Goal: Task Accomplishment & Management: Complete application form

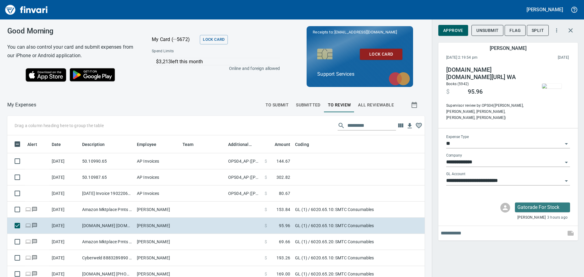
scroll to position [201, 403]
click at [265, 102] on span "To Submit" at bounding box center [276, 105] width 23 height 8
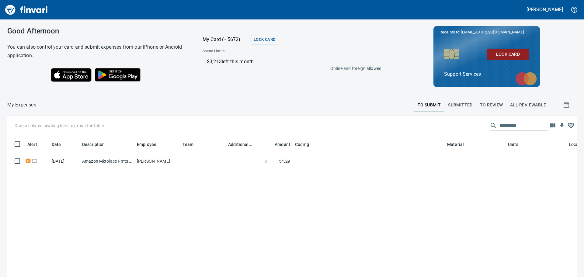
scroll to position [201, 560]
click at [448, 109] on button "Submitted" at bounding box center [460, 105] width 32 height 15
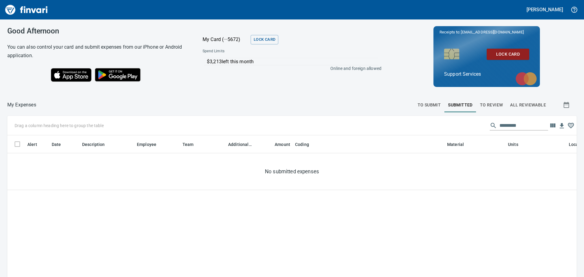
scroll to position [201, 560]
click at [480, 107] on span "To Review" at bounding box center [491, 105] width 23 height 8
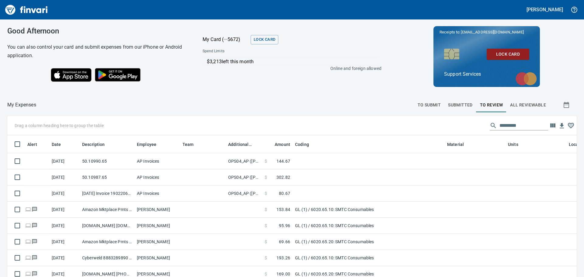
scroll to position [201, 555]
click at [421, 107] on span "To Submit" at bounding box center [428, 105] width 23 height 8
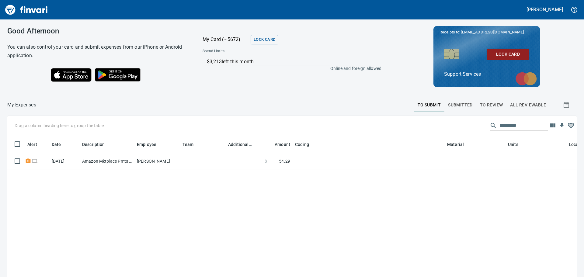
scroll to position [201, 560]
click at [322, 224] on div "Alert Date Description Employee Team Additional Reviewer Amount Coding Material…" at bounding box center [291, 238] width 569 height 206
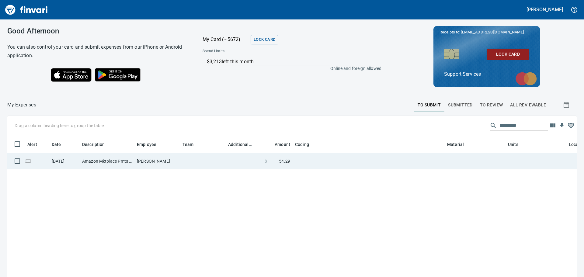
click at [190, 155] on td at bounding box center [203, 161] width 46 height 16
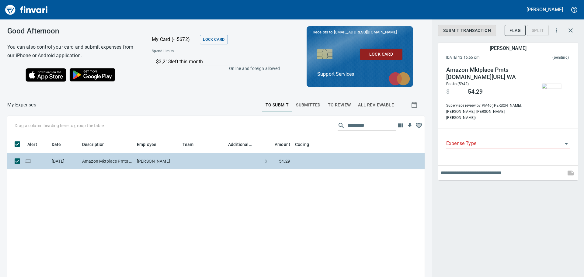
scroll to position [201, 408]
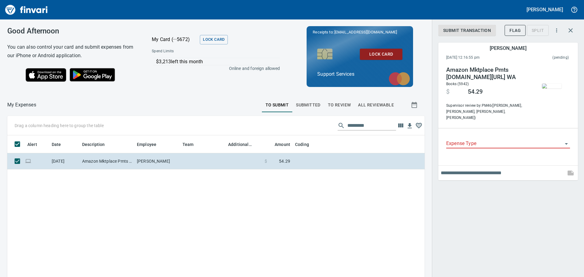
drag, startPoint x: 524, startPoint y: 223, endPoint x: 522, endPoint y: 214, distance: 8.7
click at [524, 223] on div "Submit Transaction Flag Split [PERSON_NAME] [DATE] 12:16:55 pm (pending) Amazon…" at bounding box center [508, 138] width 152 height 277
click at [489, 135] on div "Expense Type" at bounding box center [508, 142] width 124 height 14
click at [567, 143] on icon "Open" at bounding box center [566, 144] width 3 height 2
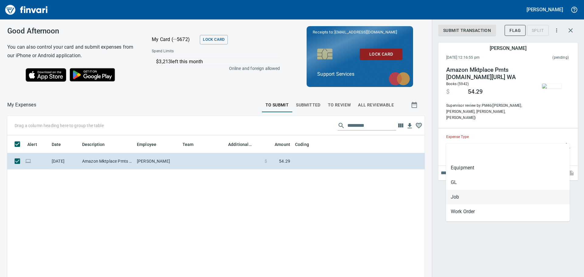
drag, startPoint x: 463, startPoint y: 193, endPoint x: 466, endPoint y: 180, distance: 13.7
click at [463, 193] on li "Job" at bounding box center [508, 197] width 124 height 15
type input "***"
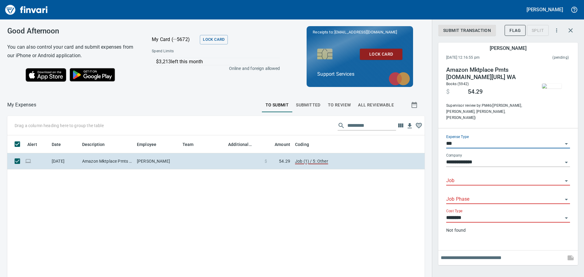
click at [478, 158] on input "**********" at bounding box center [504, 162] width 116 height 9
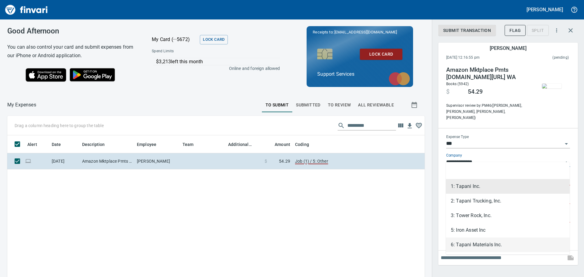
click at [491, 240] on li "6: Tapani Materials Inc." at bounding box center [508, 244] width 124 height 15
type input "**********"
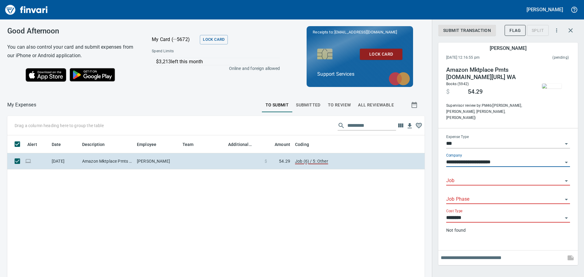
click at [470, 172] on div "Job" at bounding box center [508, 179] width 124 height 14
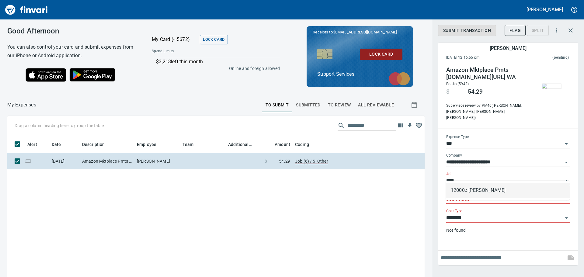
click at [473, 188] on li "12000.: [PERSON_NAME]" at bounding box center [508, 190] width 124 height 15
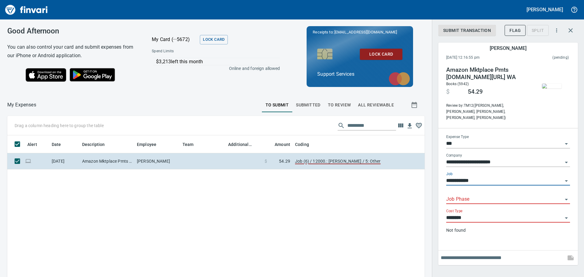
type input "**********"
click at [460, 195] on input "Job Phase" at bounding box center [504, 199] width 116 height 9
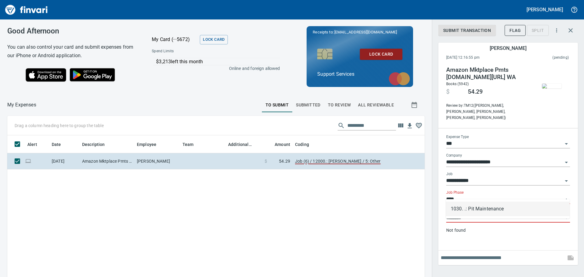
click at [472, 206] on li "1030. .: Pit Maintenance" at bounding box center [508, 209] width 124 height 15
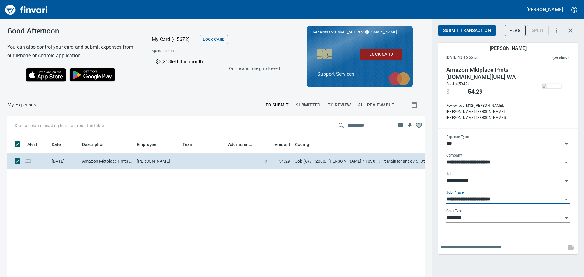
type input "**********"
click at [464, 240] on div at bounding box center [508, 247] width 140 height 15
click at [527, 242] on input "text" at bounding box center [502, 247] width 123 height 10
click at [491, 244] on input "text" at bounding box center [502, 247] width 123 height 10
type input "**********"
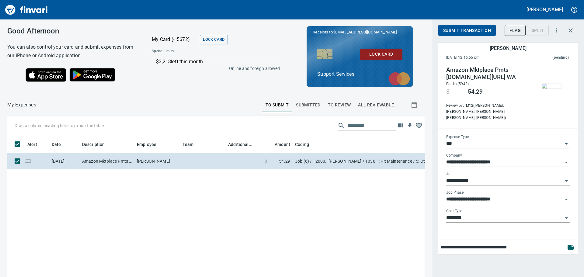
click at [464, 33] on span "Submit Transaction" at bounding box center [467, 31] width 48 height 8
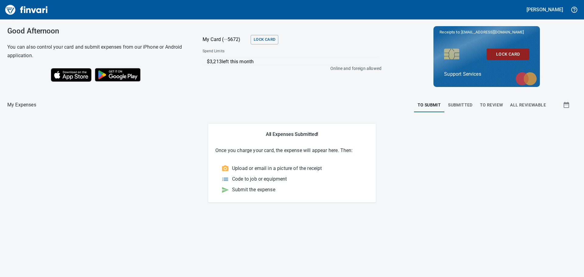
click at [470, 105] on span "Submitted" at bounding box center [460, 105] width 25 height 8
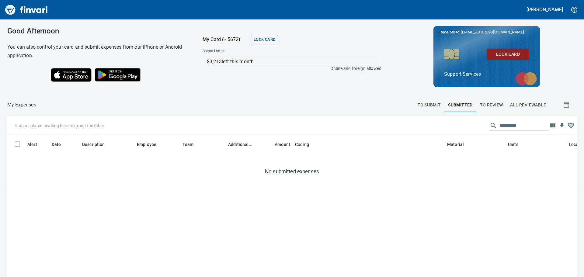
scroll to position [1, 1]
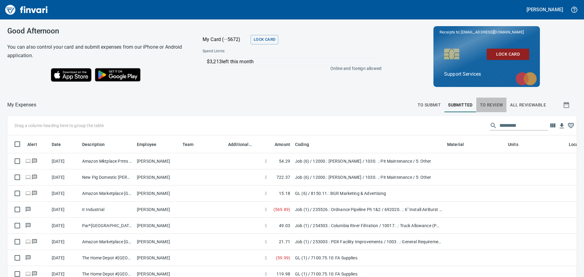
click at [480, 105] on span "To Review" at bounding box center [491, 105] width 23 height 8
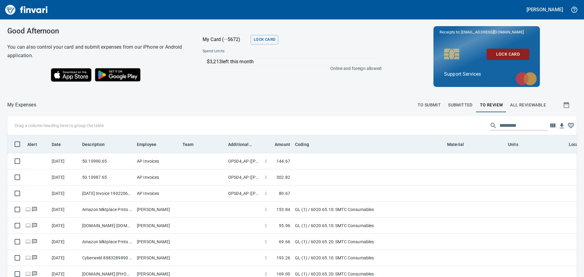
scroll to position [201, 555]
click at [249, 147] on span "Additional Reviewer" at bounding box center [240, 144] width 24 height 7
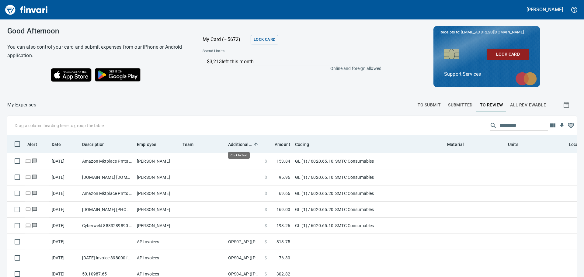
click at [249, 147] on span "Additional Reviewer" at bounding box center [240, 144] width 24 height 7
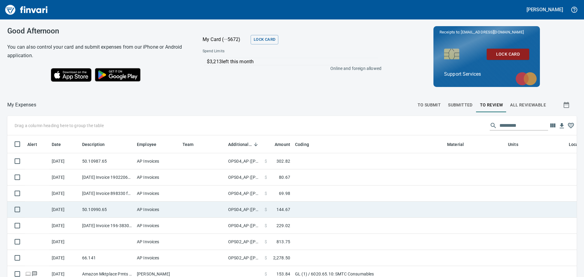
scroll to position [0, 0]
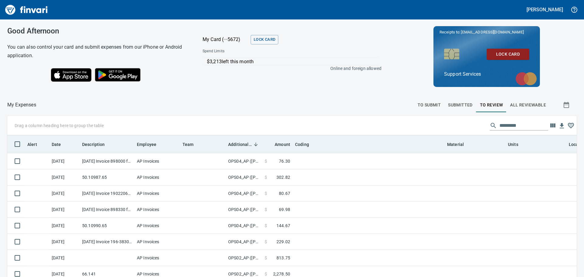
click at [238, 150] on th "Additional Reviewer" at bounding box center [244, 144] width 36 height 18
click at [238, 152] on th "Additional Reviewer" at bounding box center [244, 144] width 36 height 18
click at [238, 147] on span "Additional Reviewer" at bounding box center [240, 144] width 24 height 7
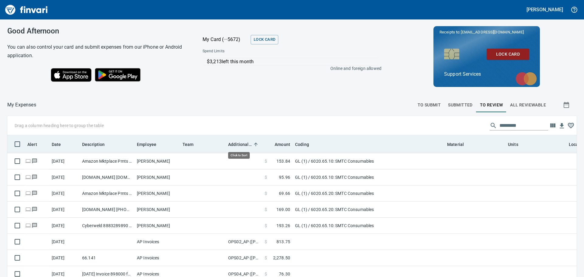
click at [238, 147] on span "Additional Reviewer" at bounding box center [240, 144] width 24 height 7
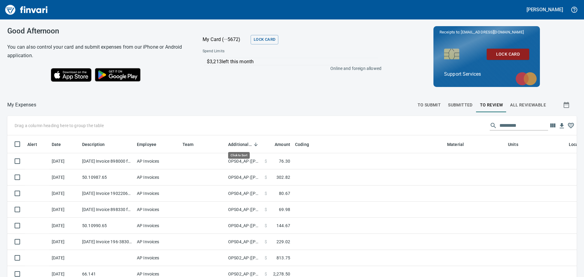
scroll to position [201, 555]
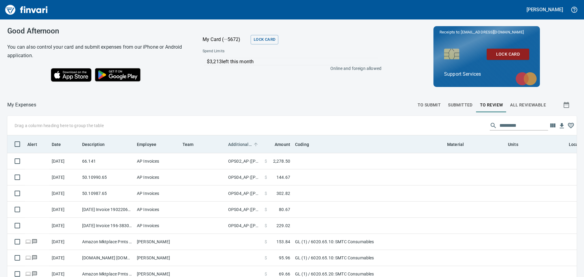
scroll to position [1, 1]
click at [237, 147] on span "Additional Reviewer" at bounding box center [240, 144] width 24 height 7
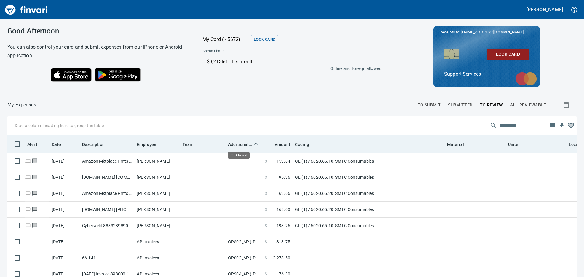
click at [236, 147] on span "Additional Reviewer" at bounding box center [240, 144] width 24 height 7
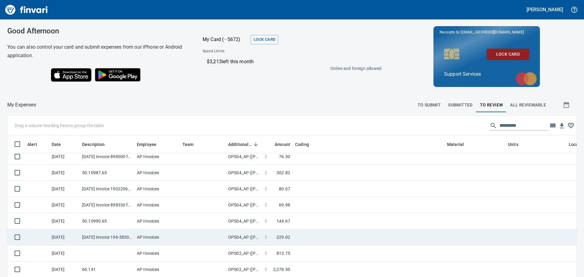
scroll to position [0, 0]
